Goal: Task Accomplishment & Management: Manage account settings

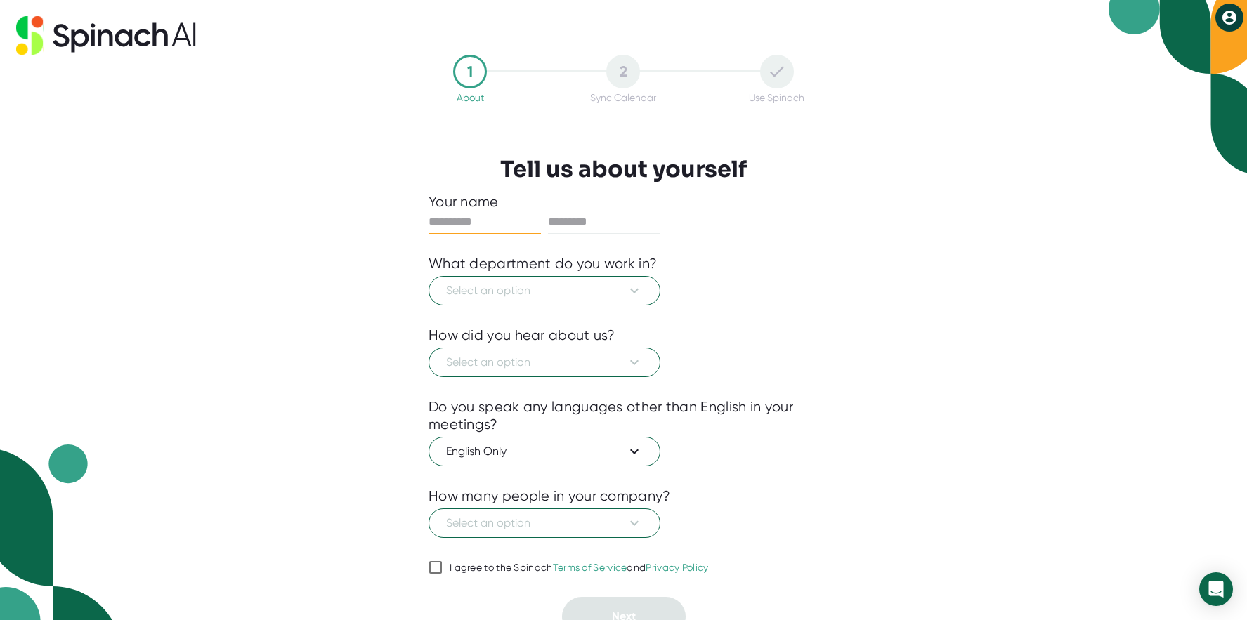
type input "*****"
type input "********"
click at [561, 291] on span "Select an option" at bounding box center [544, 290] width 197 height 17
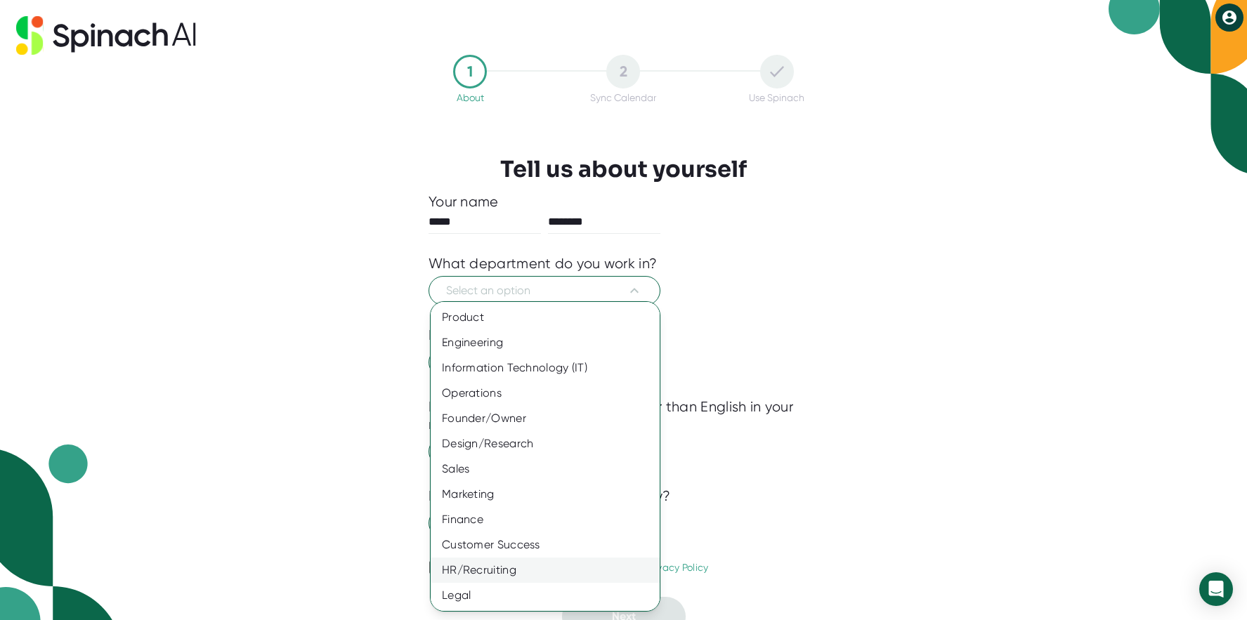
click at [505, 569] on div "HR/Recruiting" at bounding box center [544, 570] width 229 height 25
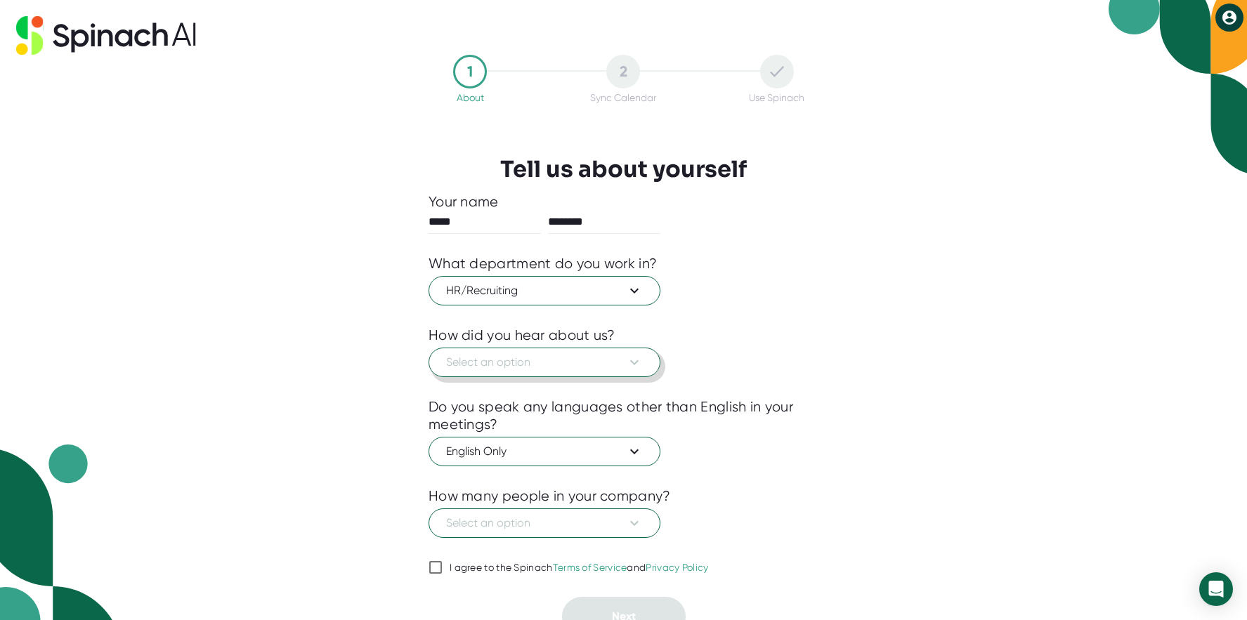
click at [622, 365] on span "Select an option" at bounding box center [544, 362] width 197 height 17
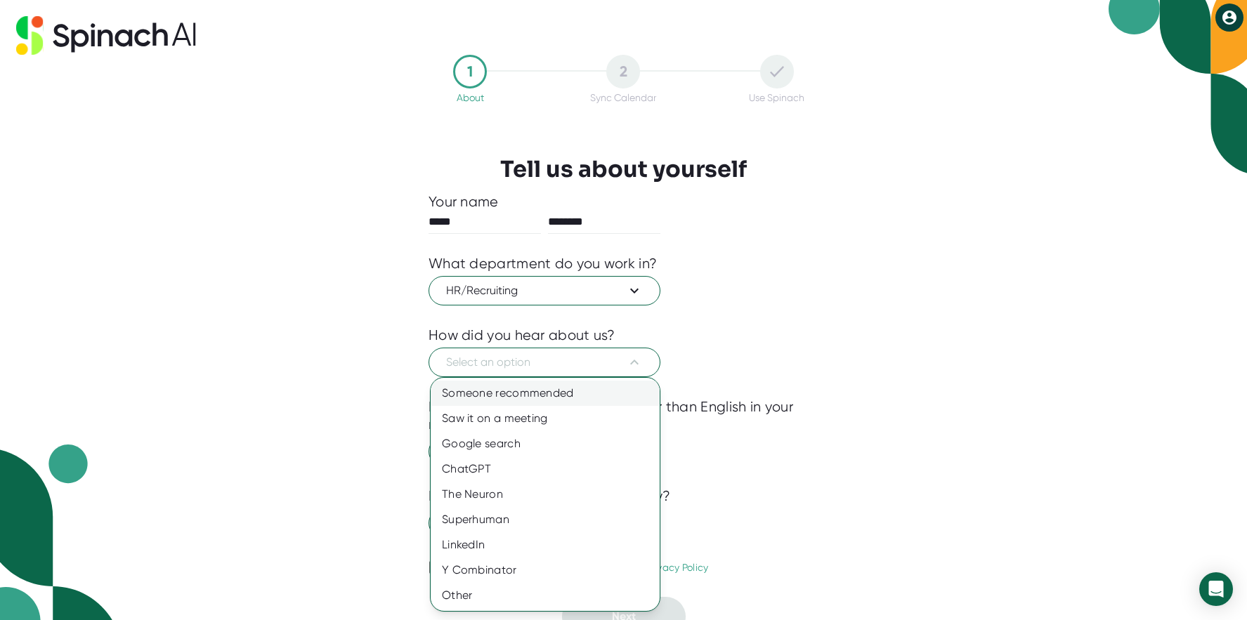
click at [598, 388] on div "Someone recommended" at bounding box center [544, 393] width 229 height 25
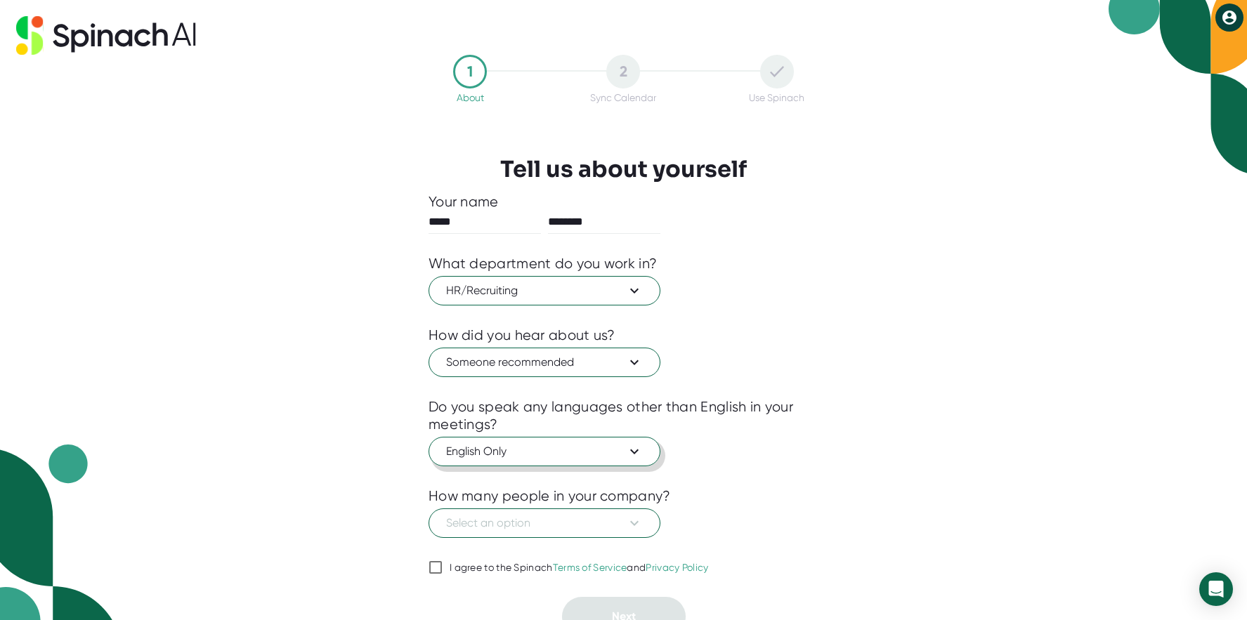
click at [600, 455] on span "English Only" at bounding box center [544, 451] width 197 height 17
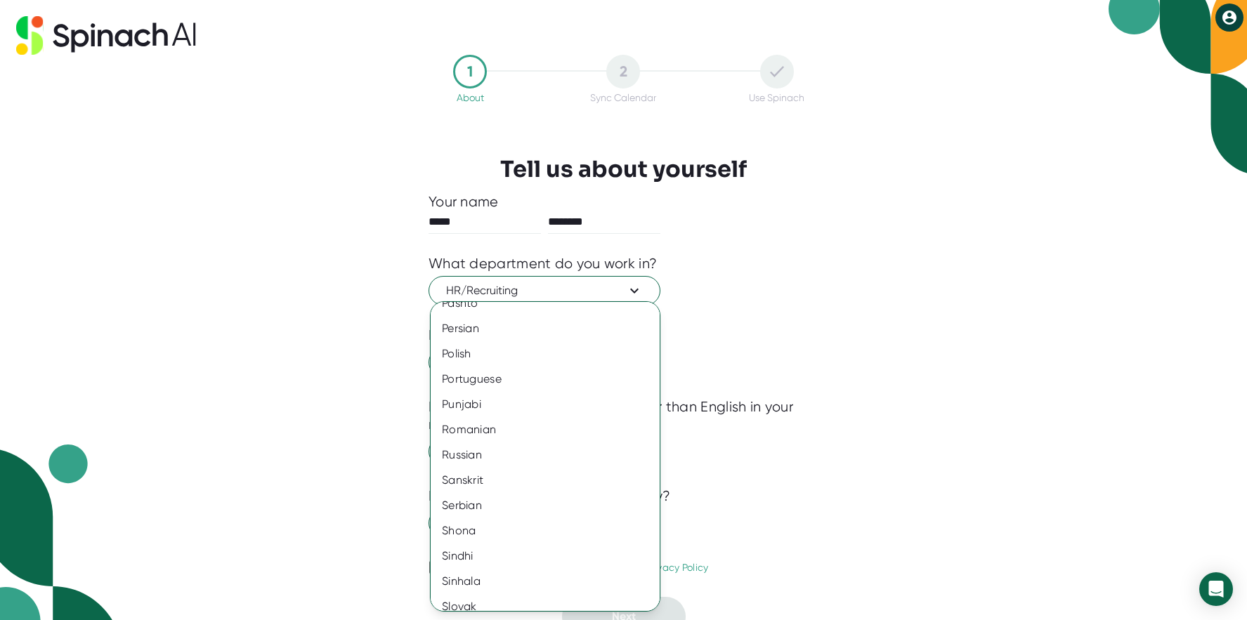
scroll to position [1859, 0]
click at [497, 457] on div "Russian" at bounding box center [544, 455] width 229 height 25
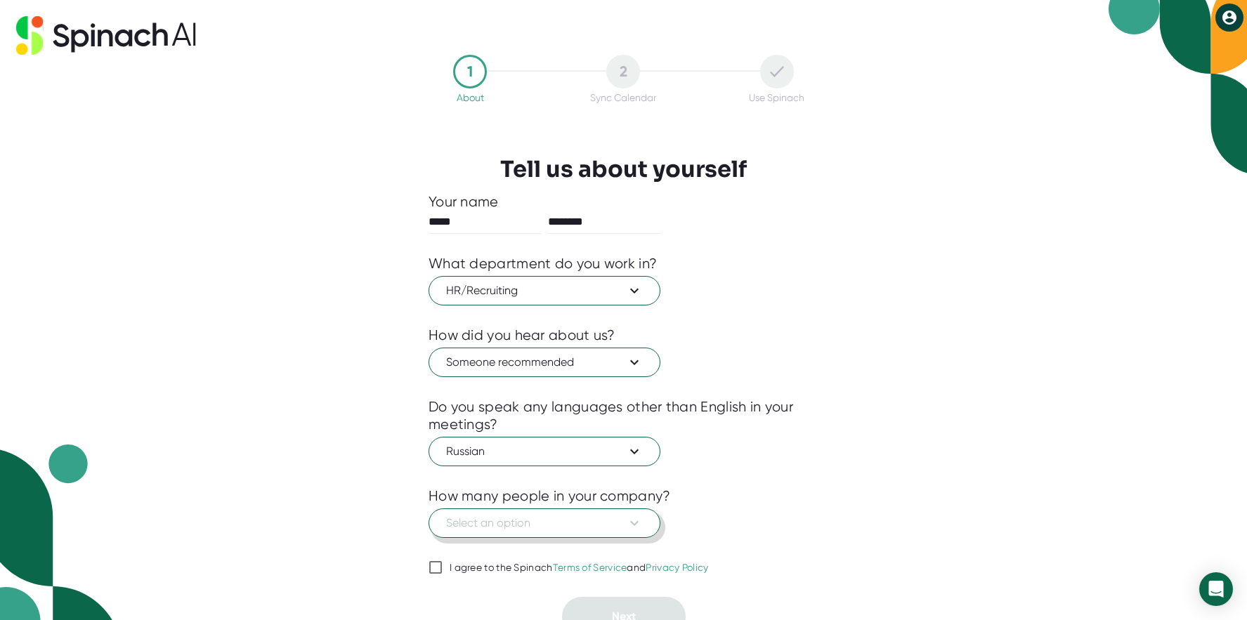
click at [553, 527] on span "Select an option" at bounding box center [544, 523] width 197 height 17
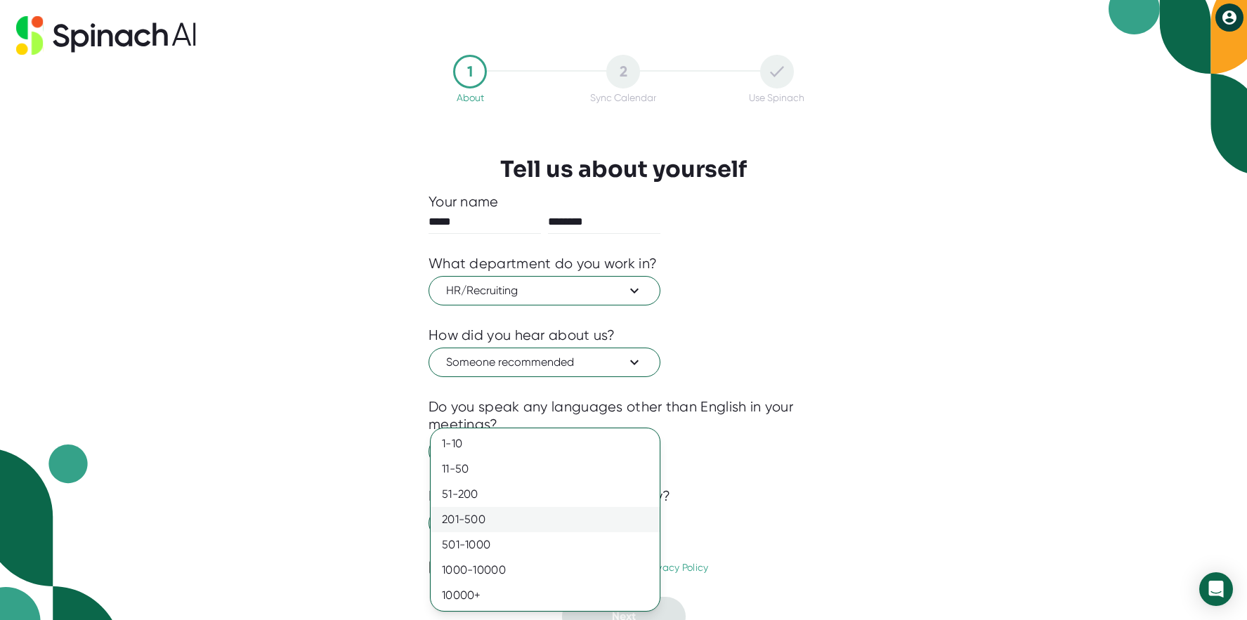
click at [515, 522] on div "201-500" at bounding box center [544, 519] width 229 height 25
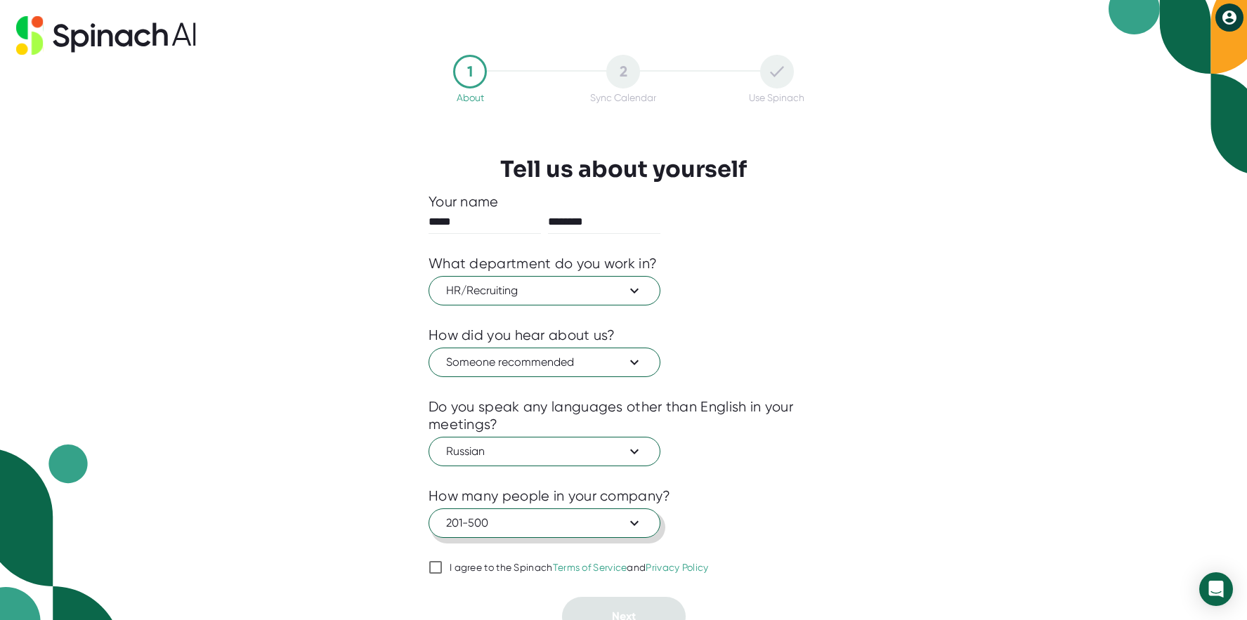
scroll to position [16, 0]
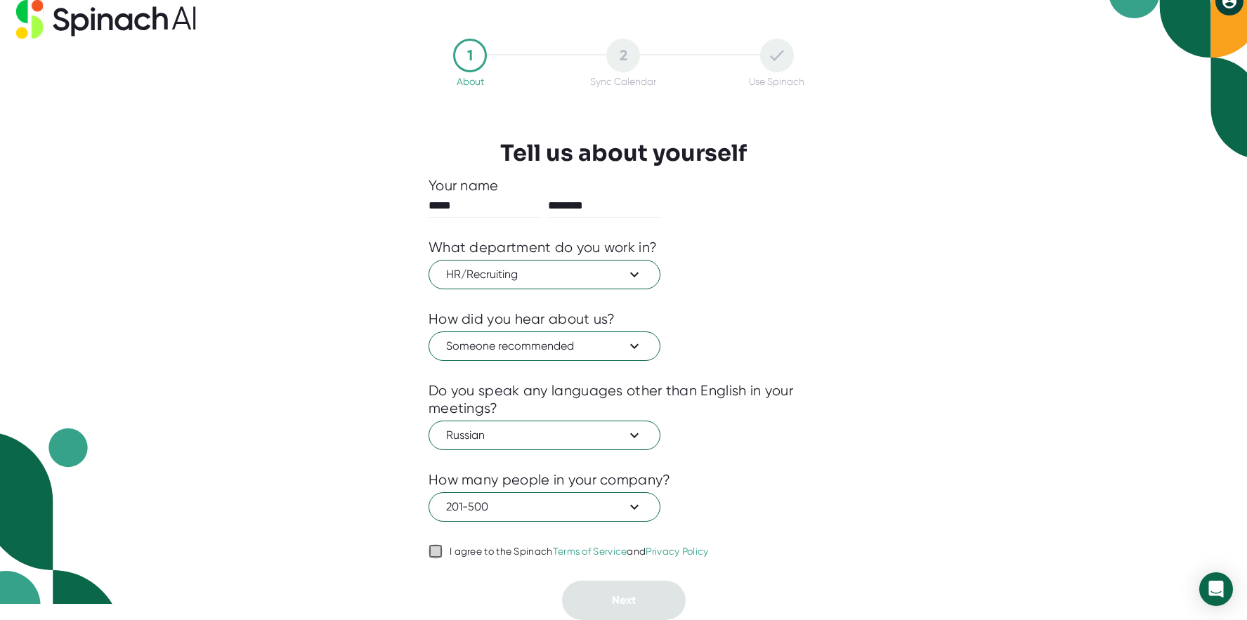
click at [435, 553] on input "I agree to the Spinach Terms of Service and Privacy Policy" at bounding box center [435, 551] width 14 height 17
checkbox input "true"
click at [650, 589] on button "Next" at bounding box center [624, 600] width 124 height 39
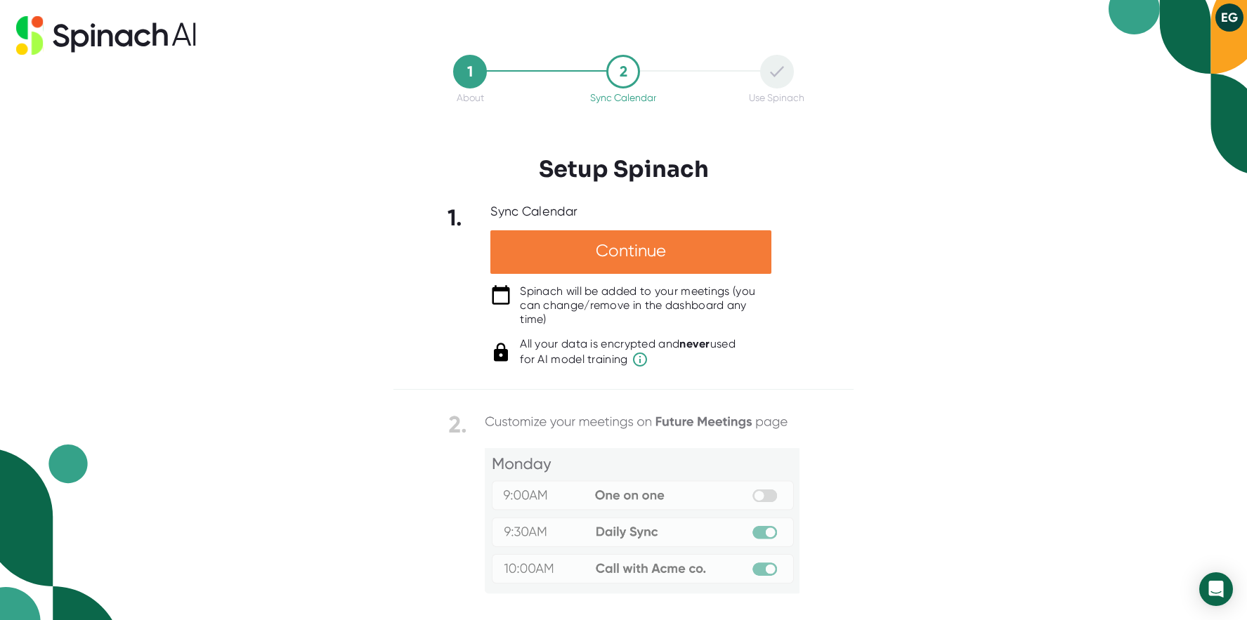
click at [650, 256] on div "Continue" at bounding box center [630, 252] width 281 height 44
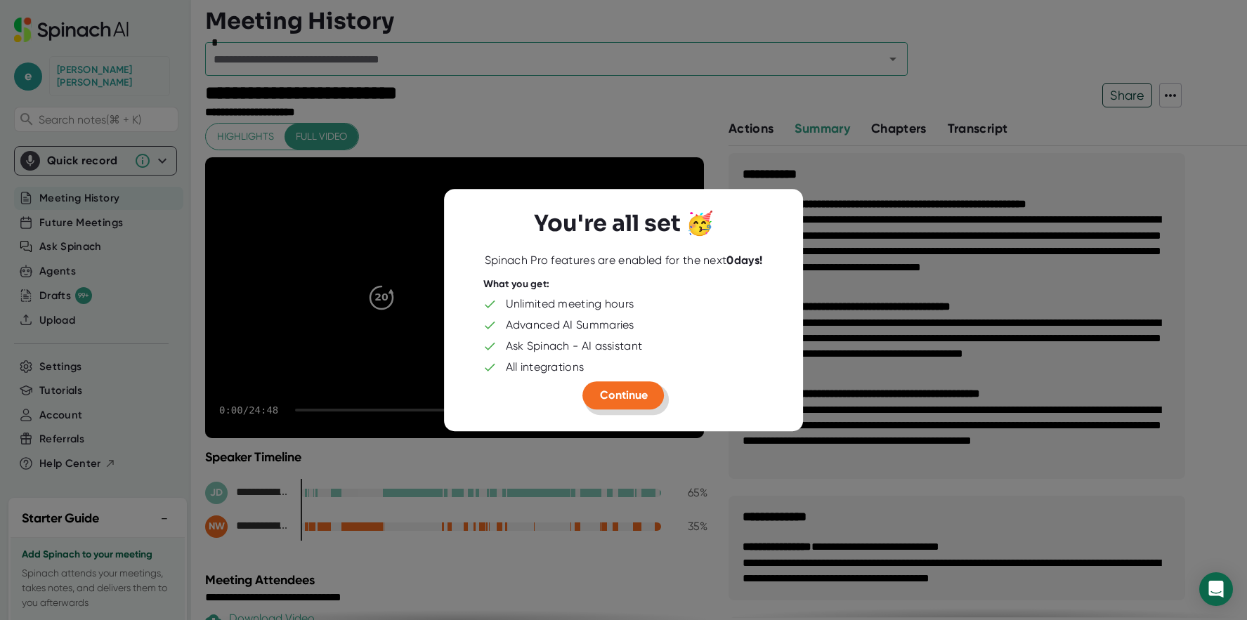
click at [612, 394] on span "Continue" at bounding box center [624, 394] width 48 height 13
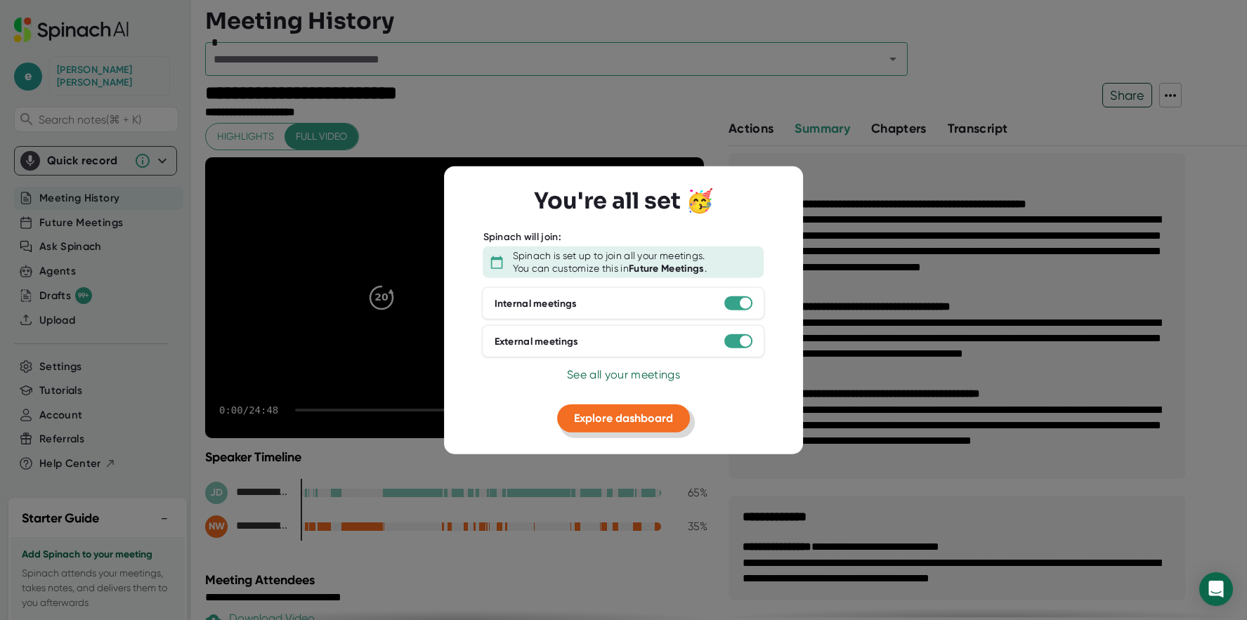
click at [616, 421] on span "Explore dashboard" at bounding box center [623, 418] width 99 height 13
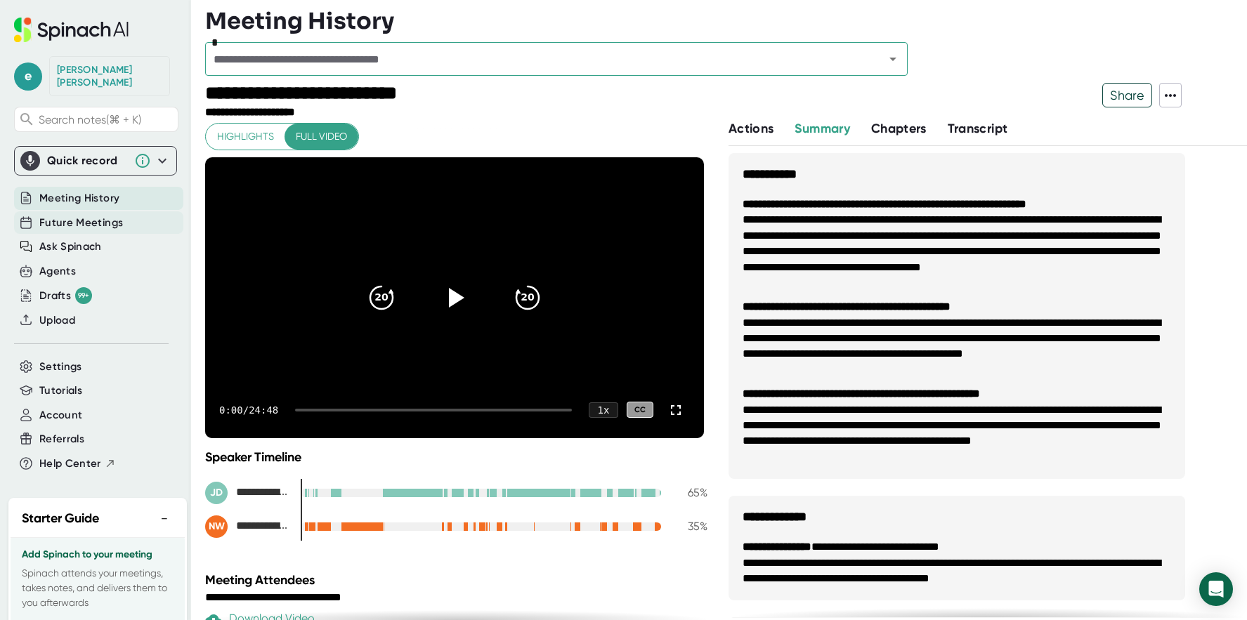
click at [86, 215] on span "Future Meetings" at bounding box center [81, 223] width 84 height 16
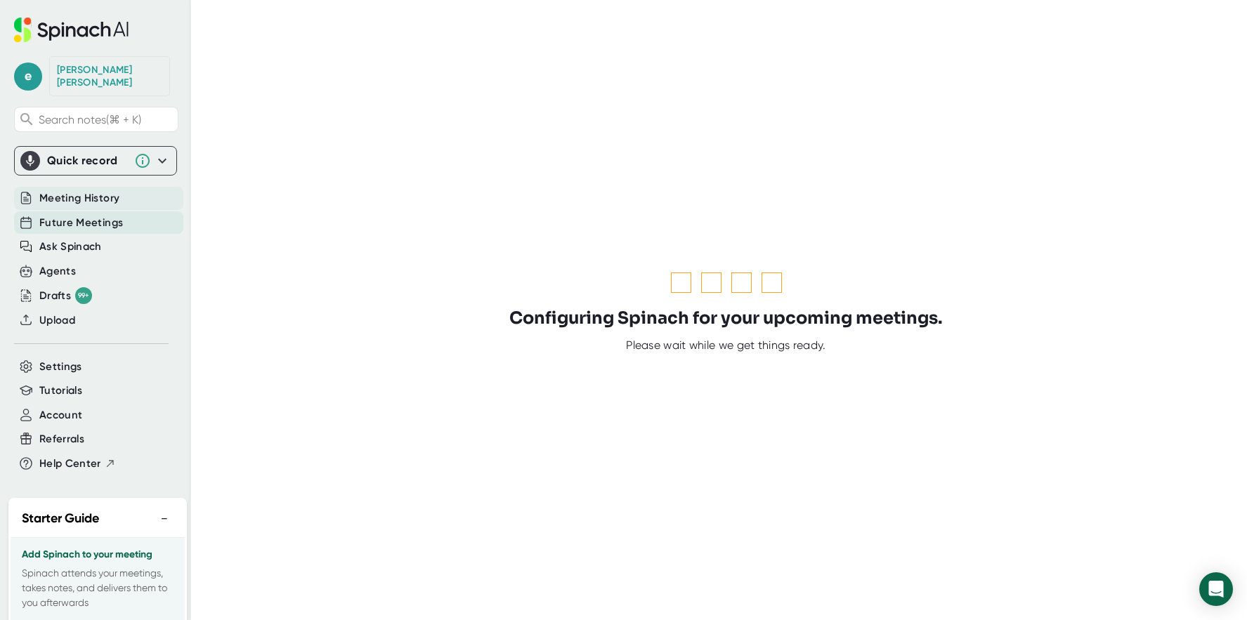
click at [91, 190] on span "Meeting History" at bounding box center [79, 198] width 80 height 16
